Goal: Book appointment/travel/reservation

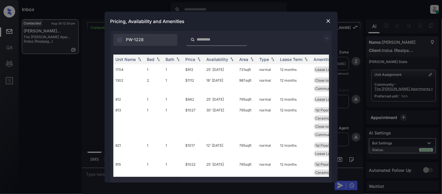
scroll to position [196, 0]
click at [327, 36] on img at bounding box center [327, 38] width 7 height 7
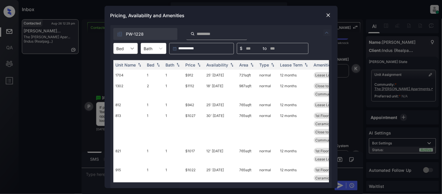
click at [130, 45] on icon at bounding box center [132, 48] width 6 height 6
click at [128, 64] on div "1" at bounding box center [125, 62] width 24 height 10
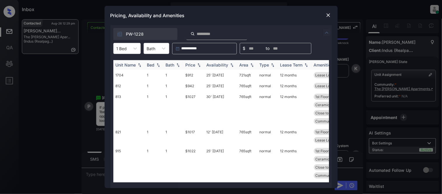
click at [191, 65] on div "Price" at bounding box center [191, 64] width 10 height 5
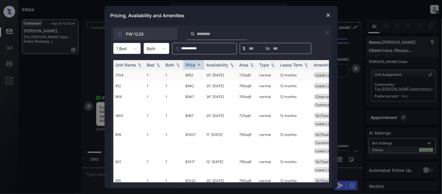
click at [195, 75] on td "$912" at bounding box center [193, 75] width 21 height 11
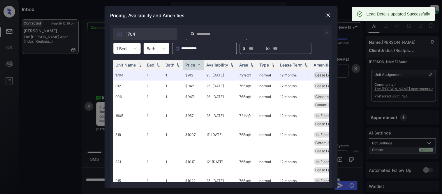
click at [326, 16] on img at bounding box center [329, 15] width 6 height 6
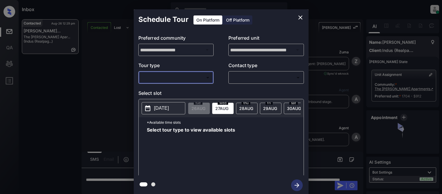
click at [161, 81] on body "Inbox Kristina Cataag Online Set yourself offline Set yourself on break Profile…" at bounding box center [221, 97] width 442 height 194
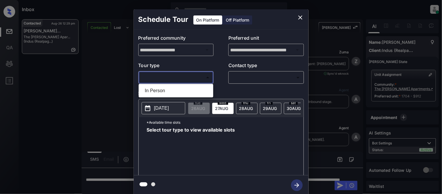
scroll to position [196, 0]
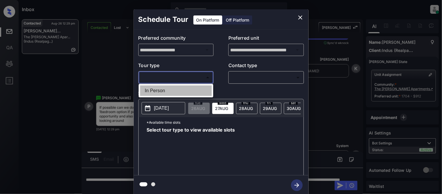
click at [161, 91] on li "In Person" at bounding box center [176, 90] width 72 height 10
type input "********"
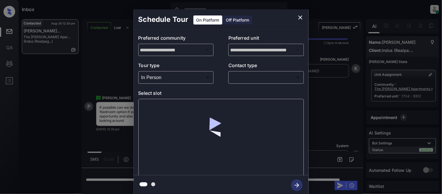
click at [246, 89] on p "Select slot" at bounding box center [221, 93] width 166 height 9
click at [243, 82] on body "Inbox Kristina Cataag Online Set yourself offline Set yourself on break Profile…" at bounding box center [221, 97] width 442 height 194
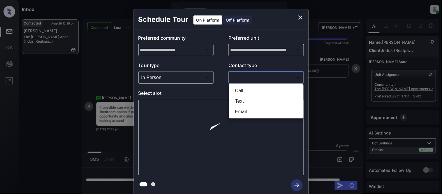
click at [234, 100] on li "Text" at bounding box center [267, 101] width 72 height 10
type input "****"
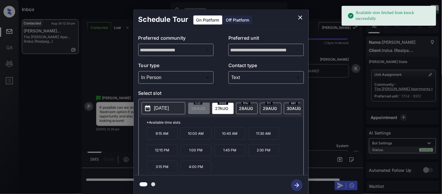
click at [164, 106] on p "2025-08-27" at bounding box center [161, 108] width 15 height 7
drag, startPoint x: 147, startPoint y: 138, endPoint x: 174, endPoint y: 139, distance: 26.5
click at [174, 139] on p "9:15 AM" at bounding box center [162, 133] width 31 height 12
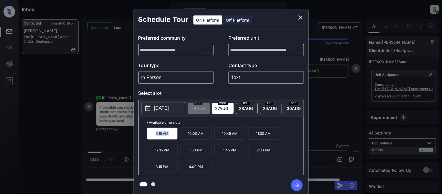
drag, startPoint x: 160, startPoint y: 130, endPoint x: 177, endPoint y: 138, distance: 18.9
click at [177, 138] on p "9:15 AM" at bounding box center [162, 133] width 31 height 12
copy p "9:15 AM"
click at [299, 14] on icon "close" at bounding box center [300, 17] width 7 height 7
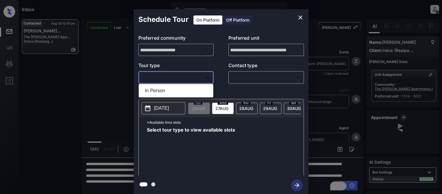
click at [159, 90] on li "In Person" at bounding box center [176, 90] width 72 height 10
type input "********"
click at [223, 80] on div "Tour type ​ ******** ​ Contact type ​ ​" at bounding box center [221, 73] width 166 height 22
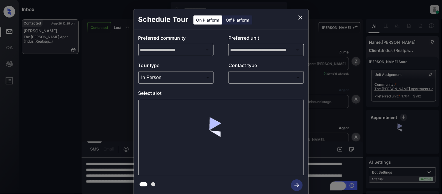
scroll to position [196, 0]
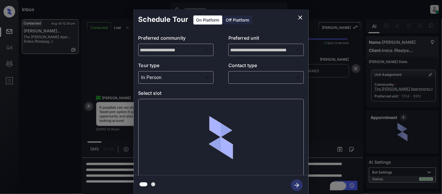
click at [240, 78] on body "Inbox Kristina Cataag Online Set yourself offline Set yourself on break Profile…" at bounding box center [221, 97] width 442 height 194
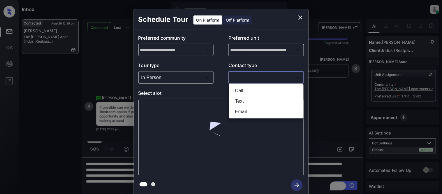
click at [238, 101] on li "Text" at bounding box center [267, 101] width 72 height 10
type input "****"
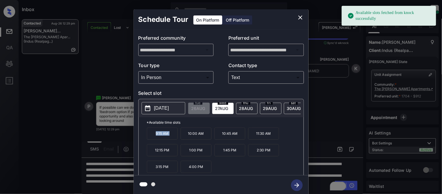
drag, startPoint x: 155, startPoint y: 138, endPoint x: 179, endPoint y: 138, distance: 24.5
click at [179, 138] on div "9:15 AM 10:00 AM 10:45 AM 11:30 AM 12:15 PM 1:00 PM 1:45 PM 2:30 PM 3:15 PM 4:0…" at bounding box center [225, 150] width 157 height 47
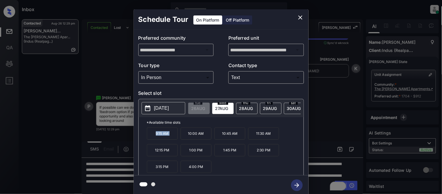
copy p "9:15 AM"
click at [311, 182] on div "**********" at bounding box center [221, 102] width 442 height 204
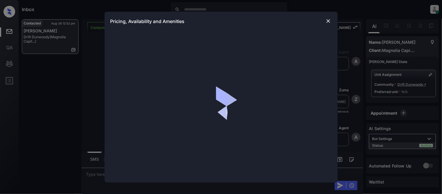
scroll to position [180, 0]
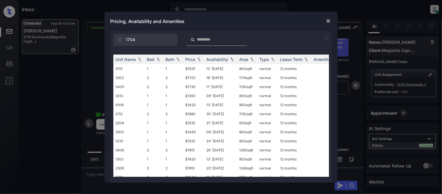
click at [302, 50] on div "Unit Name Bed Bath Price Availability Area Type Lease Term Amenities 3115 1 1 $…" at bounding box center [221, 116] width 222 height 134
click at [178, 60] on img at bounding box center [178, 59] width 6 height 4
click at [191, 59] on div "Price" at bounding box center [191, 59] width 10 height 5
click at [190, 68] on td "$1320" at bounding box center [193, 68] width 21 height 9
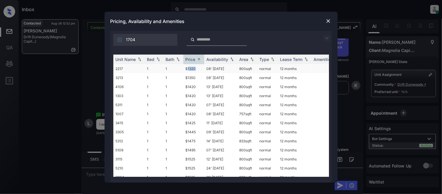
click at [190, 68] on td "$1320" at bounding box center [193, 68] width 21 height 9
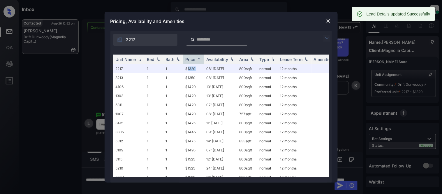
click at [331, 22] on img at bounding box center [329, 21] width 6 height 6
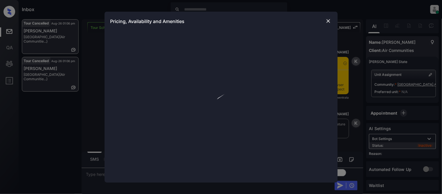
scroll to position [570, 0]
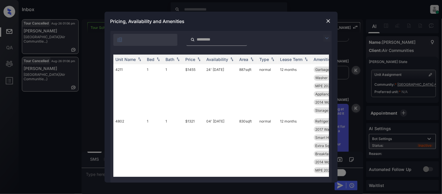
click at [327, 36] on img at bounding box center [327, 38] width 7 height 7
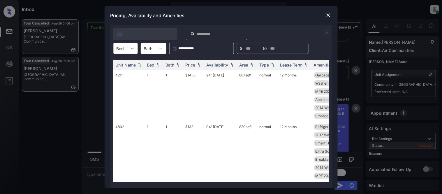
click at [127, 51] on div at bounding box center [132, 48] width 10 height 10
click at [125, 66] on div "1" at bounding box center [125, 62] width 24 height 10
click at [186, 66] on div "Price" at bounding box center [191, 64] width 10 height 5
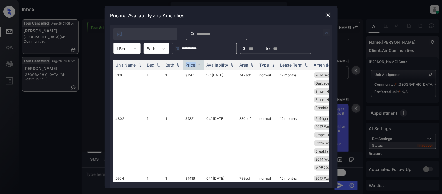
click at [190, 76] on td "$1261" at bounding box center [193, 91] width 21 height 43
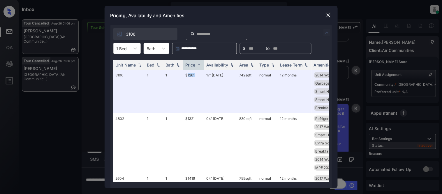
click at [327, 13] on img at bounding box center [329, 15] width 6 height 6
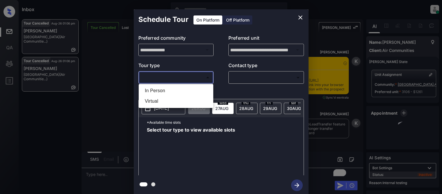
click at [191, 86] on li "In Person" at bounding box center [176, 90] width 72 height 10
click at [235, 81] on div at bounding box center [221, 97] width 442 height 194
type input "********"
click at [236, 80] on div at bounding box center [221, 97] width 442 height 194
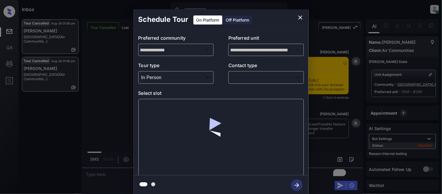
scroll to position [4701, 0]
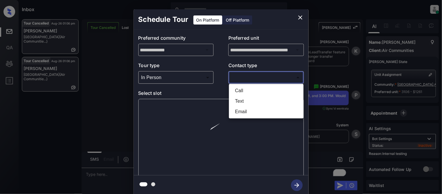
click at [241, 81] on body "Inbox [PERSON_NAME] Cataag Online Set yourself offline Set yourself on break Pr…" at bounding box center [221, 97] width 442 height 194
click at [240, 103] on li "Text" at bounding box center [267, 101] width 72 height 10
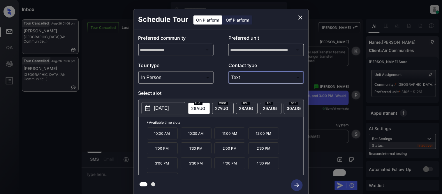
type input "****"
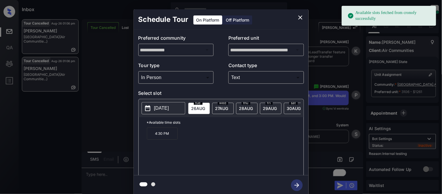
click at [165, 106] on p "[DATE]" at bounding box center [161, 108] width 15 height 7
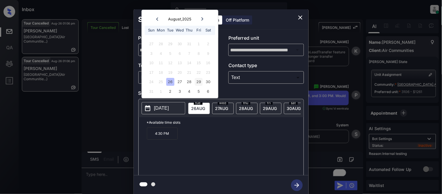
click at [197, 80] on div "29" at bounding box center [199, 82] width 8 height 8
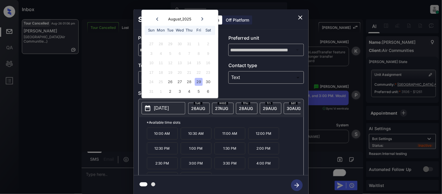
click at [194, 150] on p "1:00 PM" at bounding box center [196, 148] width 31 height 12
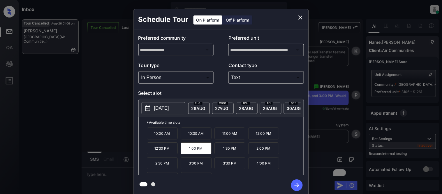
click at [294, 185] on icon "button" at bounding box center [297, 185] width 12 height 12
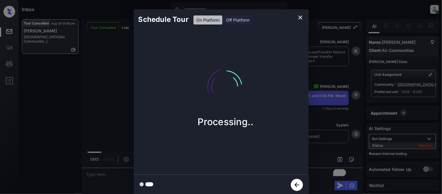
click at [320, 136] on div "Schedule Tour On Platform Off Platform Processing.." at bounding box center [221, 102] width 442 height 204
